Goal: Book appointment/travel/reservation

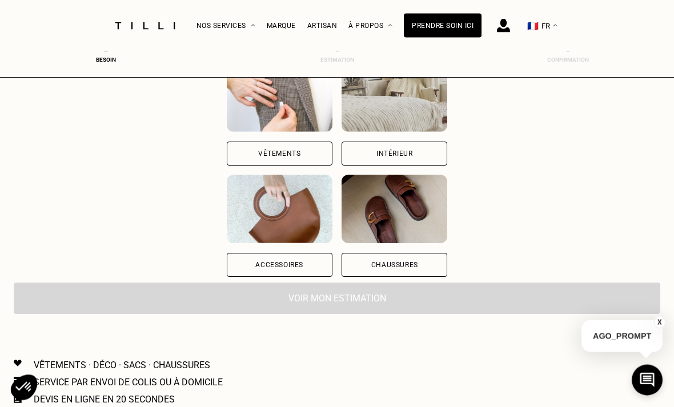
scroll to position [133, 0]
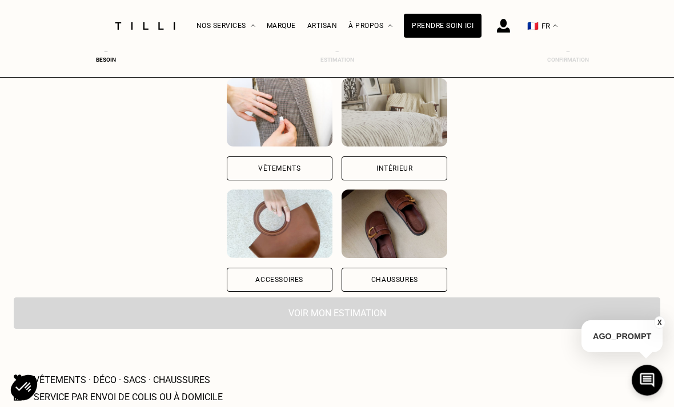
click at [227, 170] on div "Vêtements" at bounding box center [280, 169] width 106 height 24
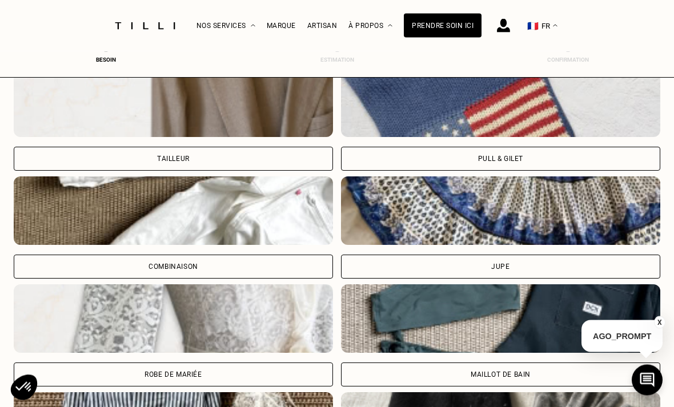
scroll to position [767, 0]
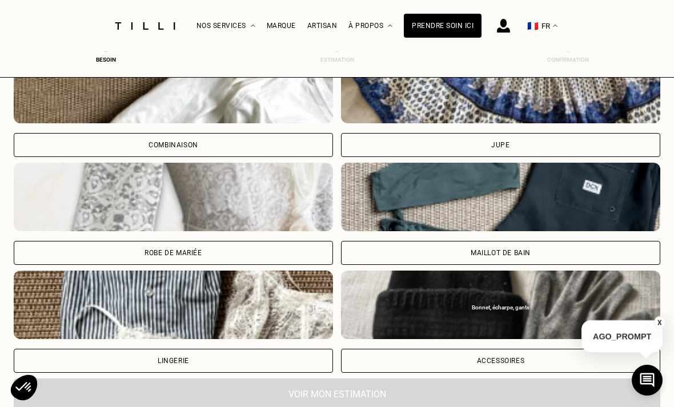
click at [108, 245] on div "Robe de mariée" at bounding box center [173, 253] width 319 height 24
select select "FR"
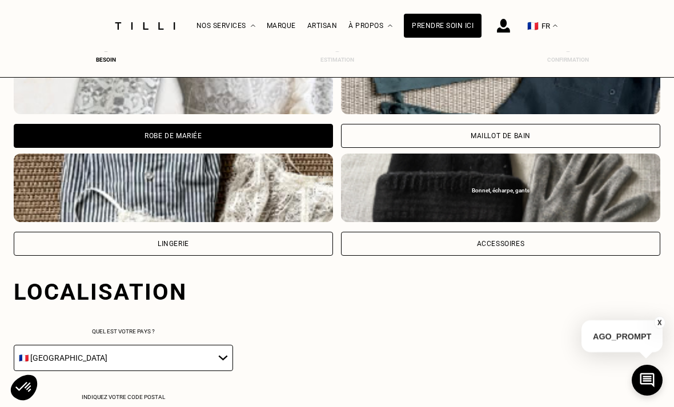
scroll to position [1068, 0]
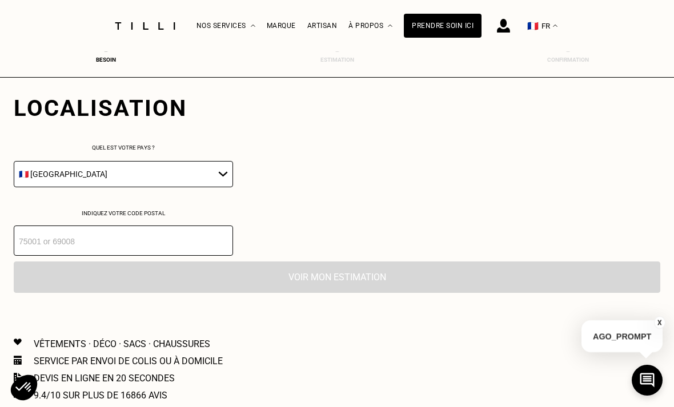
click at [102, 187] on select "🇩🇪 [GEOGRAPHIC_DATA] 🇦🇹 [GEOGRAPHIC_DATA] 🇧🇪 [GEOGRAPHIC_DATA] 🇧🇬 Bulgarie 🇨🇾 C…" at bounding box center [123, 174] width 219 height 26
click at [218, 255] on input "number" at bounding box center [123, 241] width 219 height 30
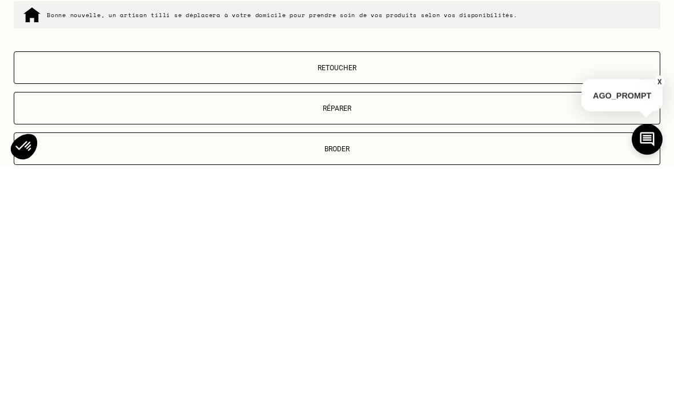
scroll to position [1157, 0]
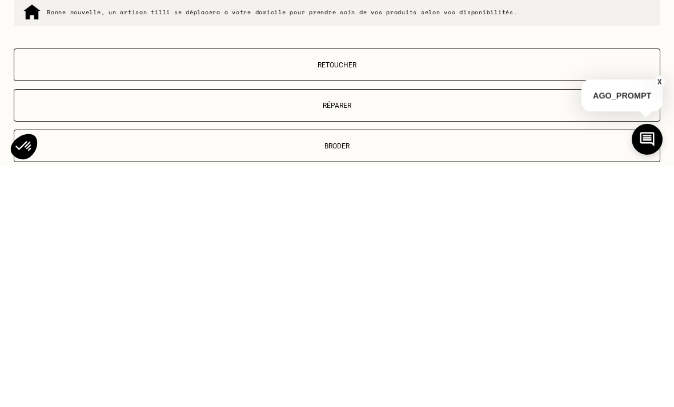
type input "92000"
click at [84, 290] on button "Retoucher" at bounding box center [337, 306] width 647 height 33
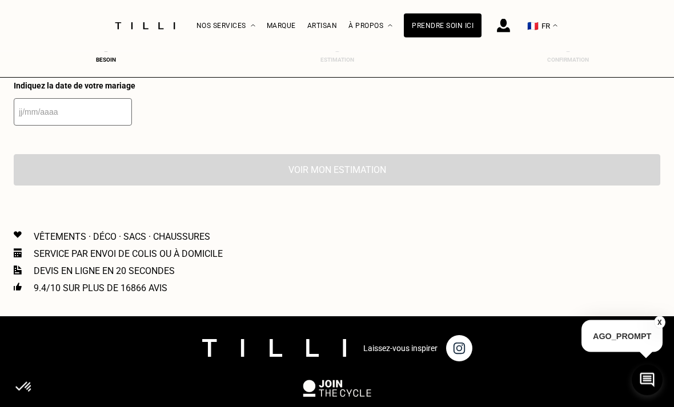
click at [33, 123] on input "text" at bounding box center [73, 112] width 118 height 27
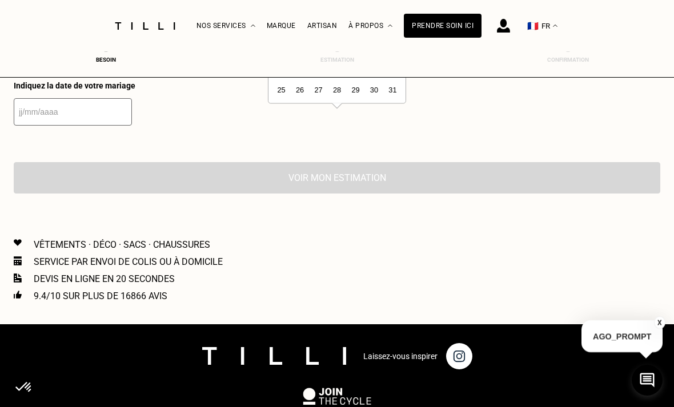
scroll to position [1542, 0]
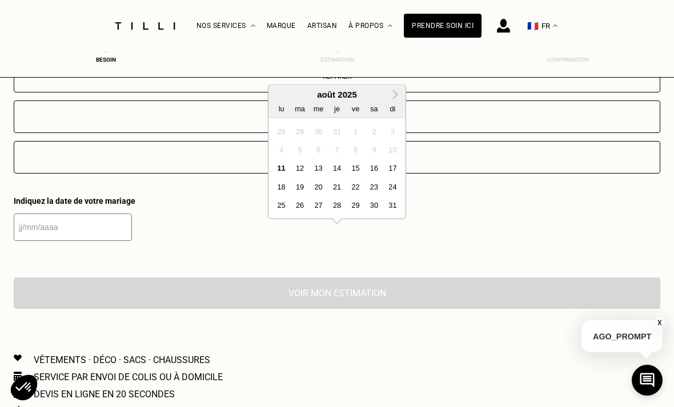
click at [394, 98] on span "Next Month" at bounding box center [394, 95] width 0 height 14
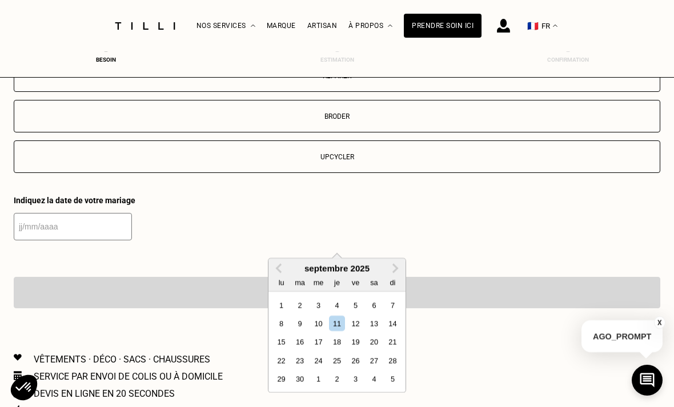
click at [377, 311] on div "6" at bounding box center [373, 305] width 15 height 15
type input "[DATE]"
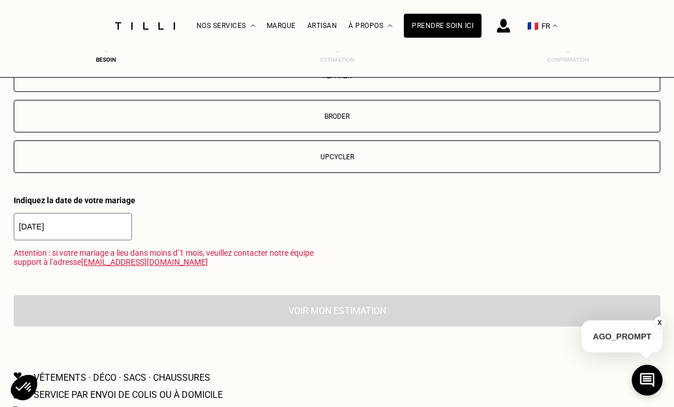
click at [153, 267] on link "[EMAIL_ADDRESS][DOMAIN_NAME]" at bounding box center [144, 262] width 127 height 9
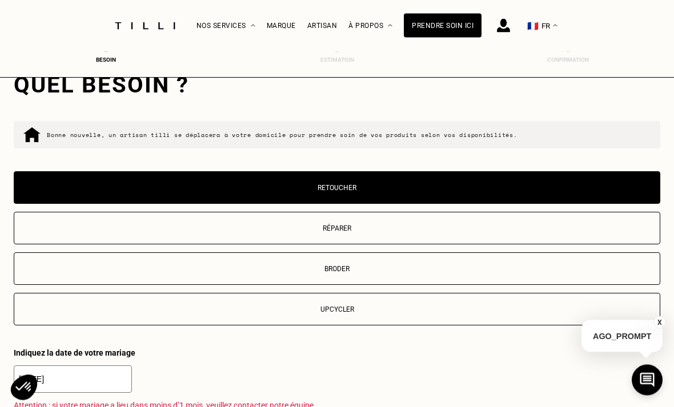
scroll to position [1272, 0]
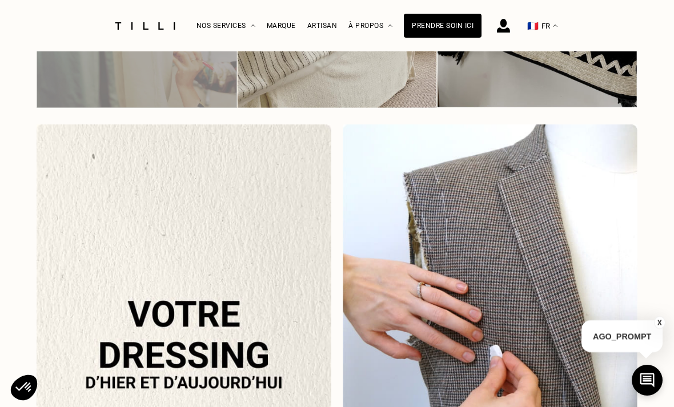
scroll to position [1638, 0]
